Goal: Information Seeking & Learning: Learn about a topic

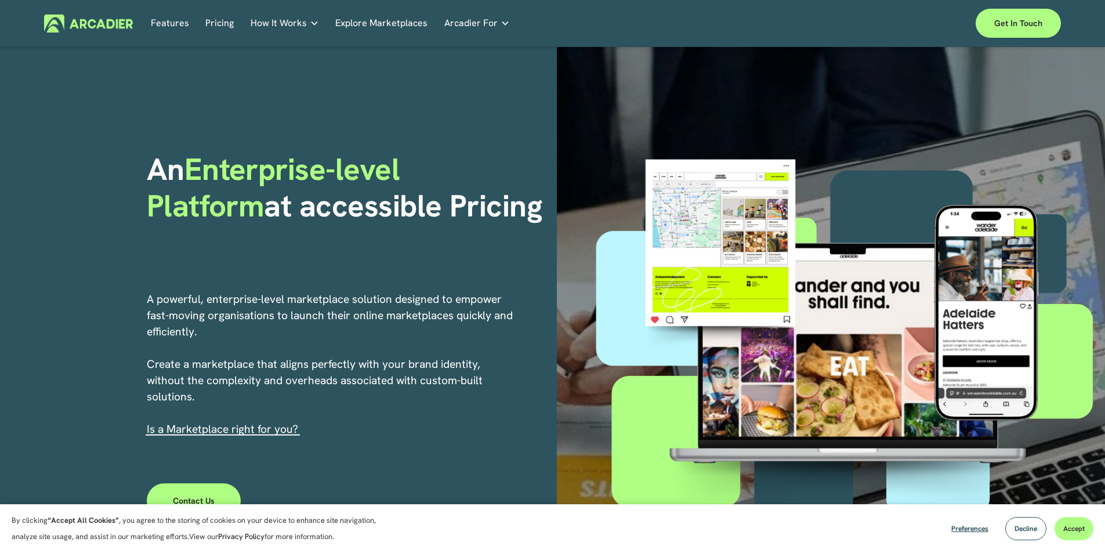
click at [0, 0] on link "Retail Marketplaces Whatever you are offering to your customer, we bring it all…" at bounding box center [0, 0] width 0 height 0
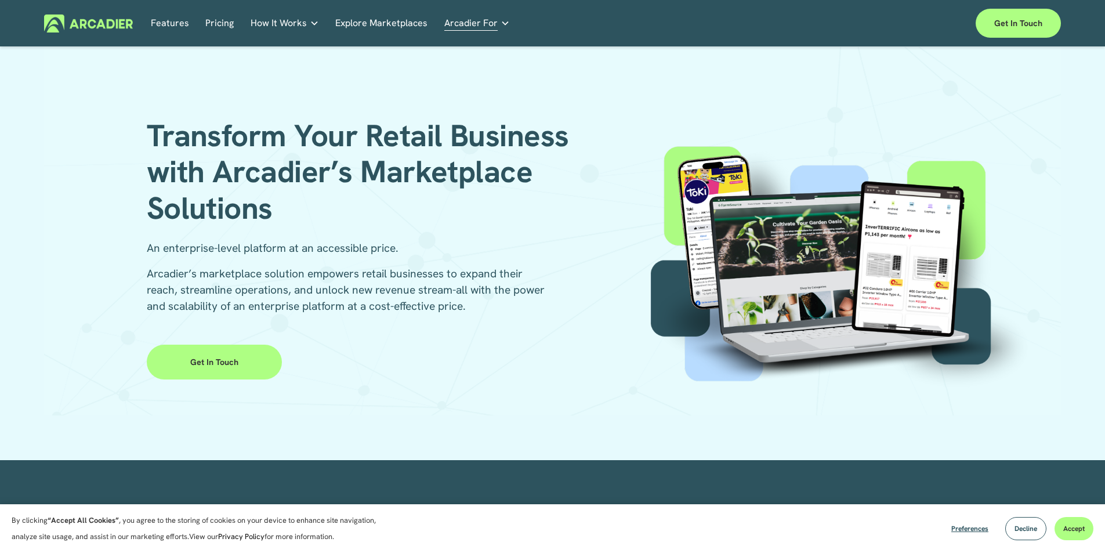
click at [219, 366] on link "Get in Touch" at bounding box center [214, 361] width 135 height 35
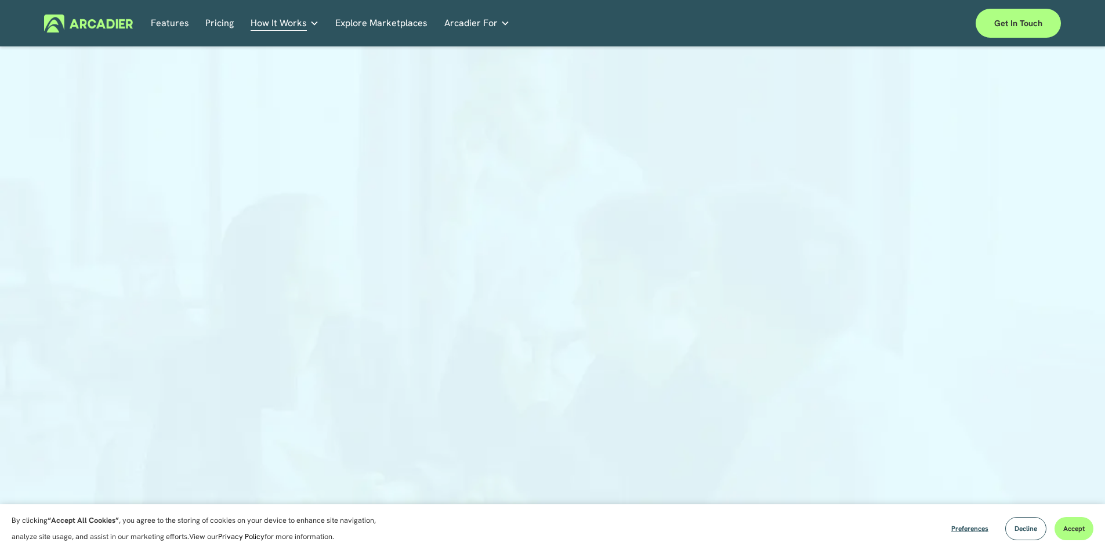
click at [219, 24] on link "Pricing" at bounding box center [219, 23] width 28 height 18
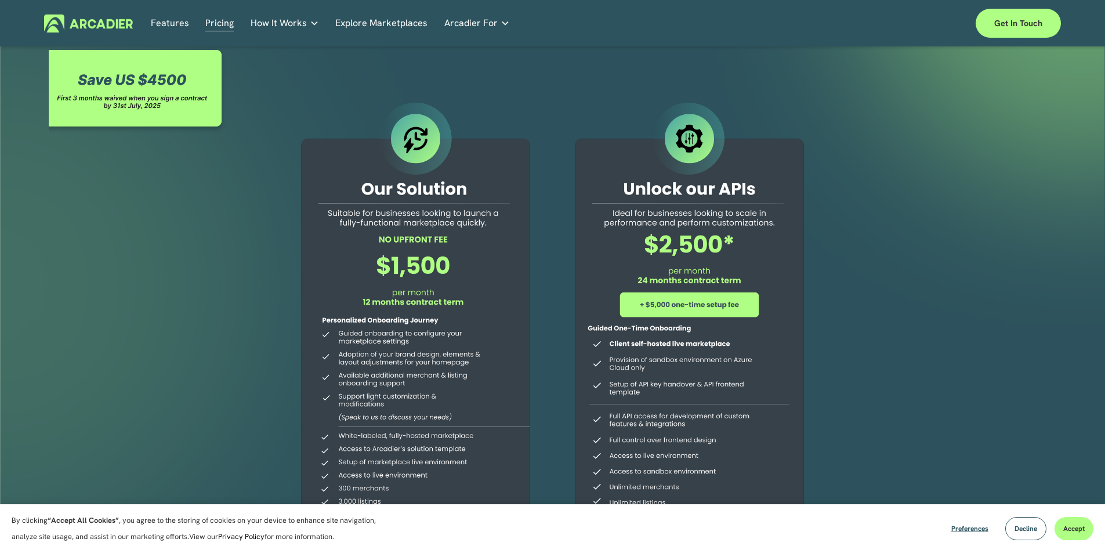
click at [255, 228] on div at bounding box center [552, 343] width 1105 height 593
click at [158, 27] on link "Features" at bounding box center [170, 23] width 38 height 18
